Goal: Check status: Check status

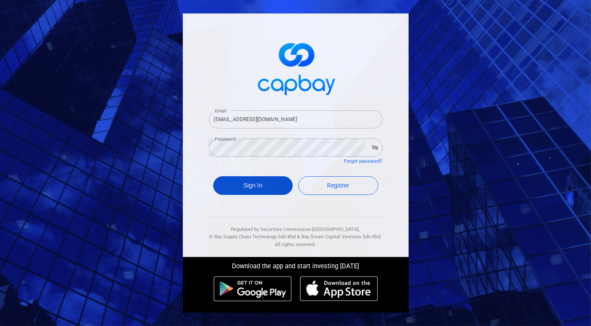
click at [248, 186] on button "Sign In" at bounding box center [253, 185] width 80 height 19
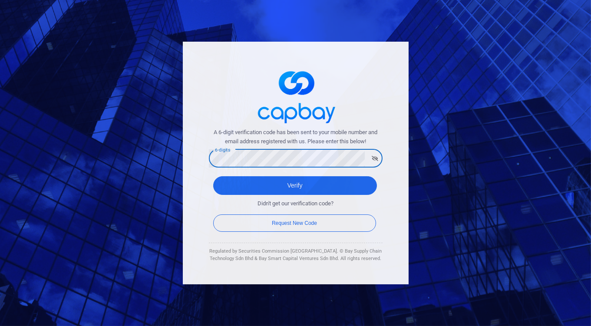
click at [213, 176] on button "Verify" at bounding box center [295, 185] width 164 height 19
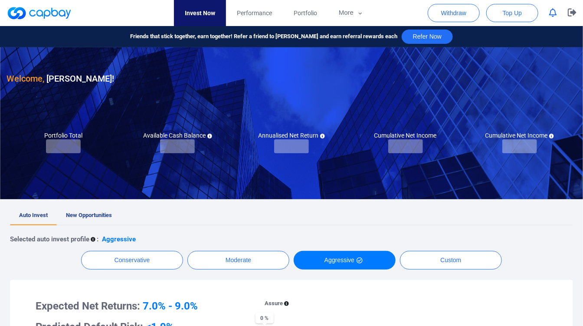
checkbox input "true"
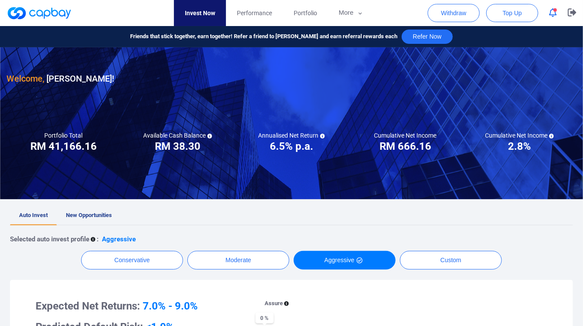
click at [180, 145] on h3 "RM 38.30" at bounding box center [178, 146] width 46 height 14
click at [553, 20] on div "Withdraw Top Up" at bounding box center [505, 13] width 155 height 26
click at [553, 15] on icon "button" at bounding box center [554, 12] width 8 height 9
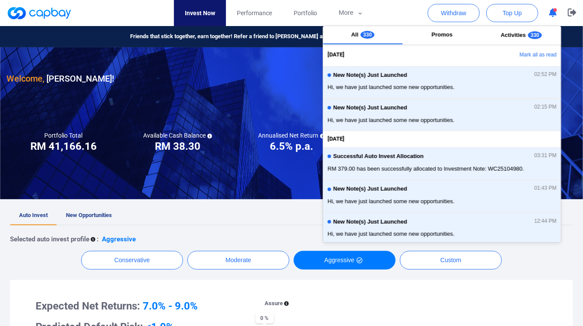
click at [241, 174] on div at bounding box center [291, 123] width 583 height 152
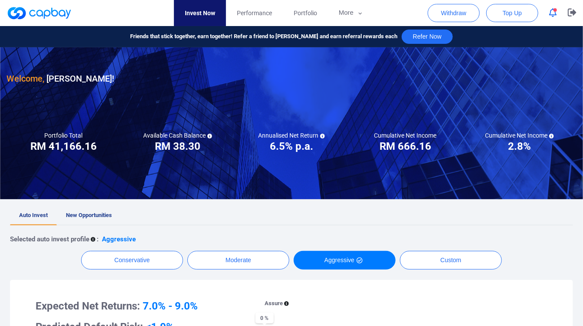
click at [546, 14] on button "button" at bounding box center [553, 12] width 16 height 13
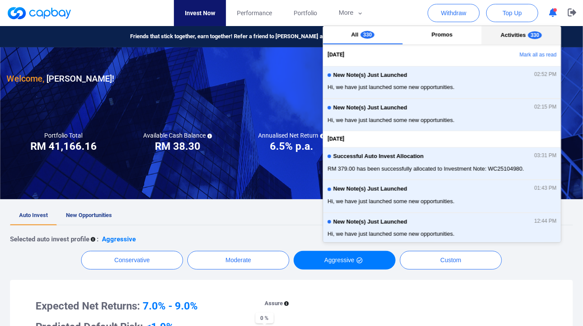
click at [516, 40] on button "Activities 330" at bounding box center [521, 35] width 79 height 18
click at [348, 41] on button "All 330" at bounding box center [362, 35] width 79 height 18
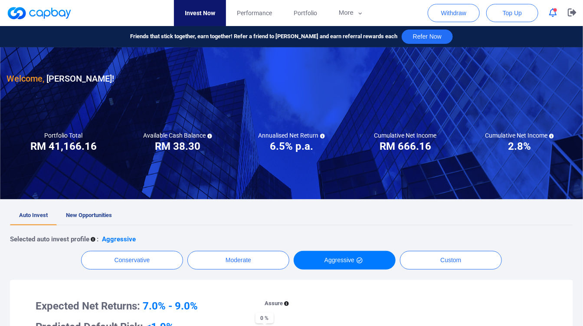
click at [234, 100] on div at bounding box center [291, 123] width 583 height 152
click at [302, 18] on link "Portfolio" at bounding box center [305, 13] width 45 height 26
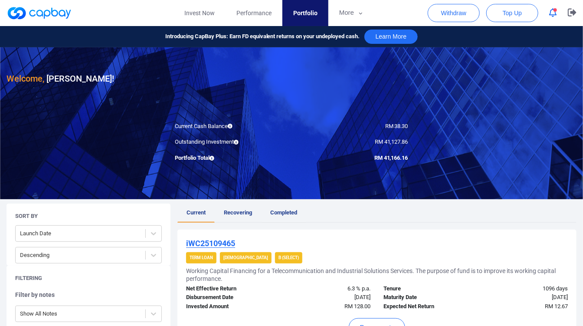
click at [280, 209] on span "Completed" at bounding box center [283, 212] width 27 height 7
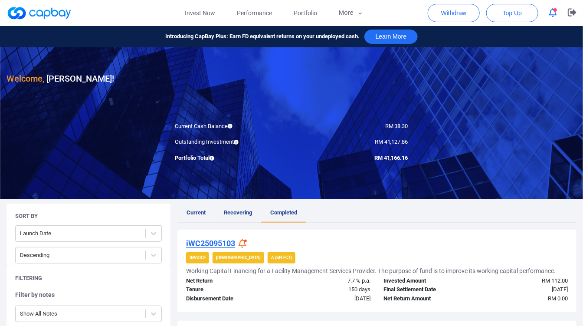
click at [245, 206] on link "Recovering" at bounding box center [238, 213] width 46 height 19
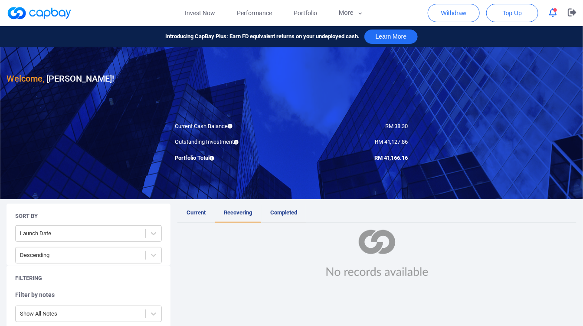
click at [276, 211] on span "Completed" at bounding box center [283, 212] width 27 height 7
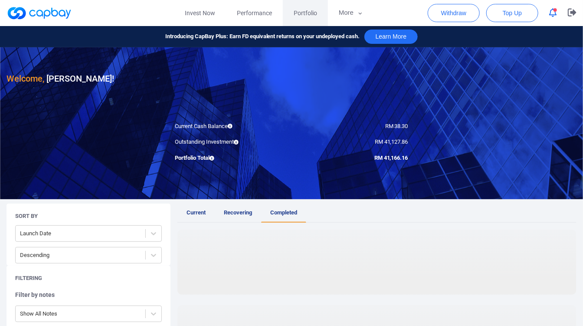
click at [303, 17] on span "Portfolio" at bounding box center [305, 13] width 23 height 10
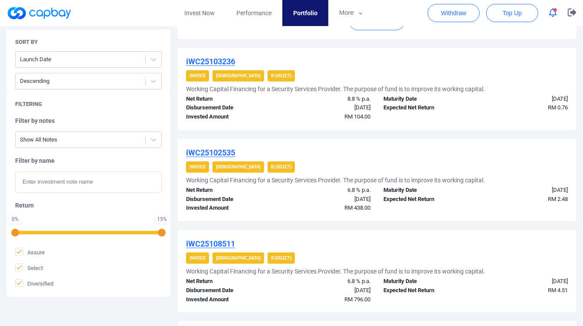
scroll to position [96, 0]
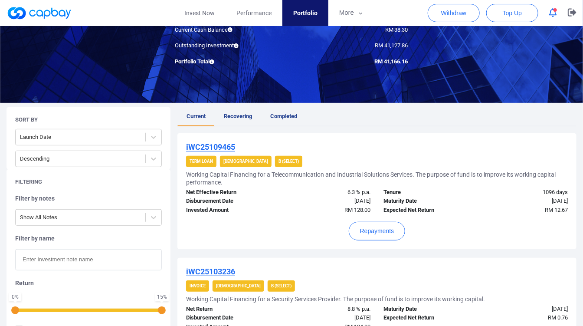
drag, startPoint x: 250, startPoint y: 119, endPoint x: 200, endPoint y: 118, distance: 49.9
click at [249, 120] on link "Recovering" at bounding box center [238, 116] width 46 height 19
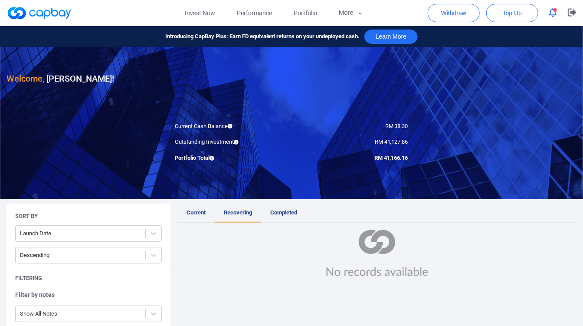
click at [204, 218] on link "Current" at bounding box center [196, 213] width 37 height 19
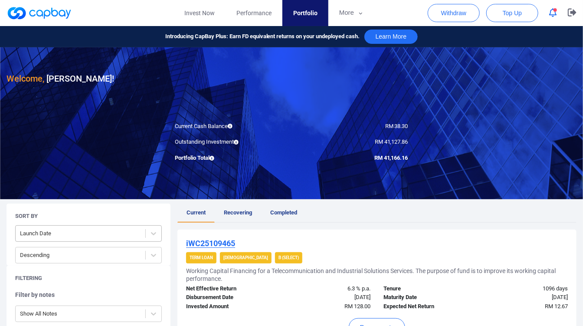
click at [116, 229] on div at bounding box center [80, 233] width 121 height 11
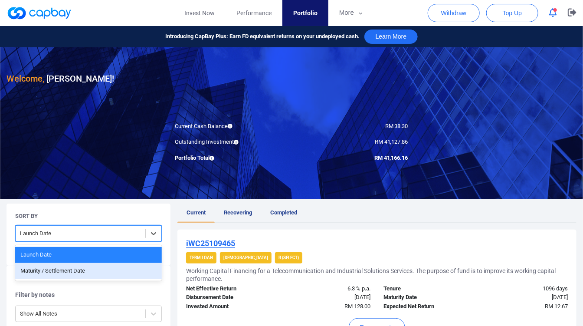
click at [119, 265] on div "Maturity / Settlement Date" at bounding box center [88, 271] width 147 height 16
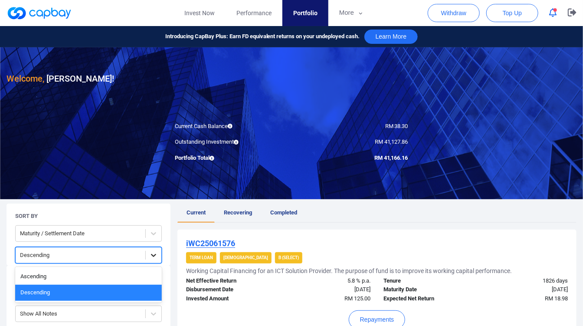
click at [149, 248] on div at bounding box center [154, 255] width 16 height 16
click at [126, 286] on div "Descending" at bounding box center [88, 293] width 147 height 16
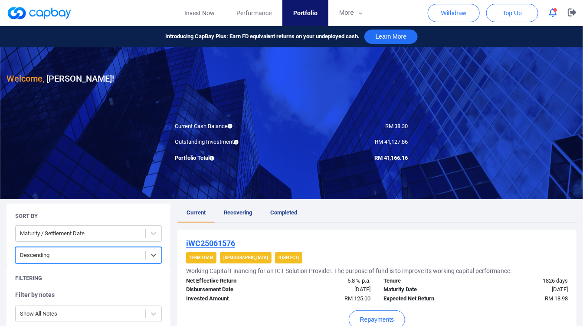
click at [141, 254] on div at bounding box center [80, 255] width 121 height 11
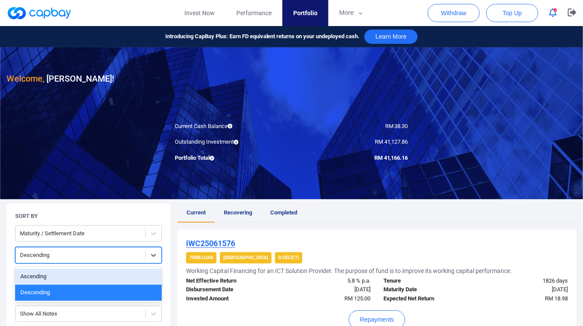
click at [135, 272] on div "Ascending" at bounding box center [88, 277] width 147 height 16
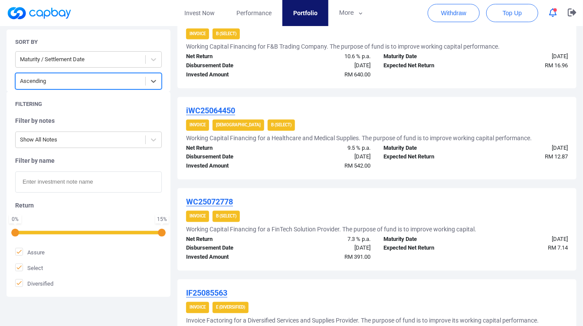
scroll to position [886, 0]
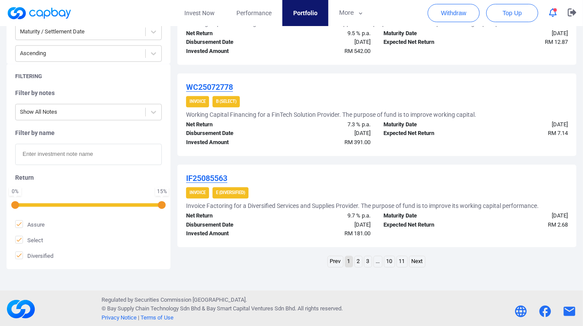
click at [358, 263] on link "2" at bounding box center [358, 261] width 7 height 11
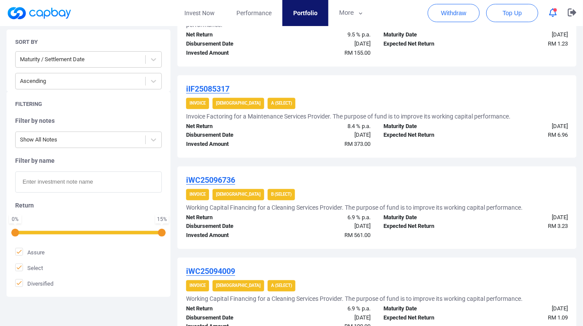
scroll to position [910, 0]
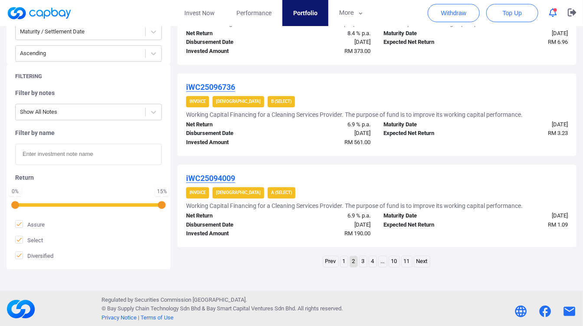
click at [347, 261] on link "1" at bounding box center [344, 261] width 7 height 11
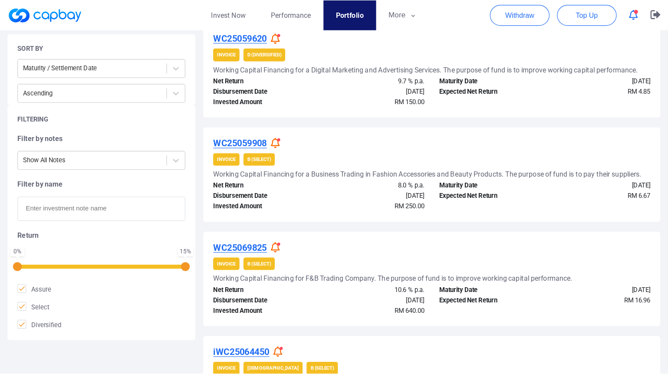
scroll to position [548, 0]
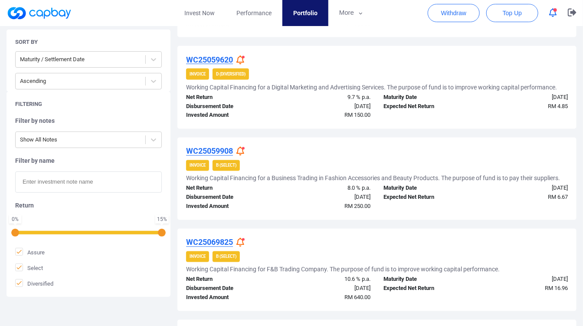
click at [244, 147] on span at bounding box center [243, 148] width 3 height 3
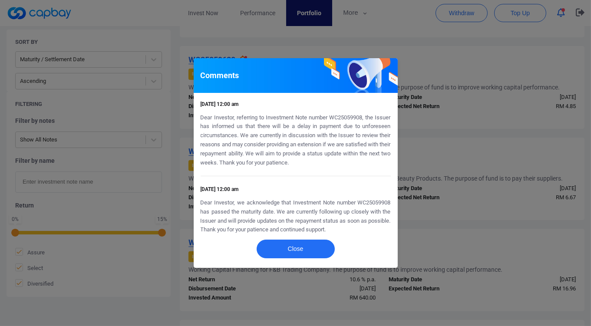
click at [422, 167] on div "Comments [DATE] 12:00 am Dear Investor, referring to Investment Note number WC2…" at bounding box center [295, 163] width 591 height 326
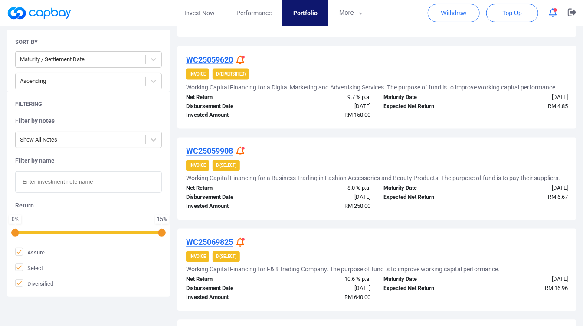
click at [244, 57] on icon at bounding box center [241, 60] width 8 height 9
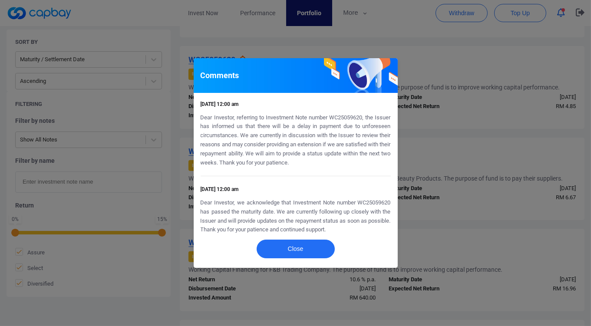
click at [407, 326] on html "Invest Now Performance Portfolio More Transaction My Statements My Profile FAQs…" at bounding box center [295, 68] width 591 height 1232
